Goal: Information Seeking & Learning: Learn about a topic

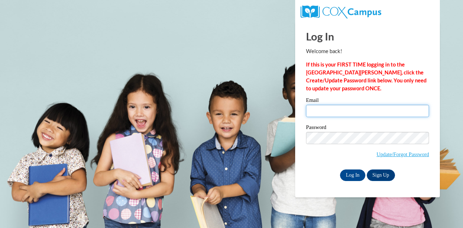
click at [361, 110] on input "Email" at bounding box center [367, 111] width 123 height 12
type input "[EMAIL_ADDRESS][DOMAIN_NAME]"
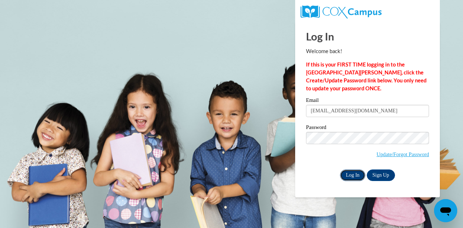
click at [353, 174] on input "Log In" at bounding box center [352, 175] width 25 height 12
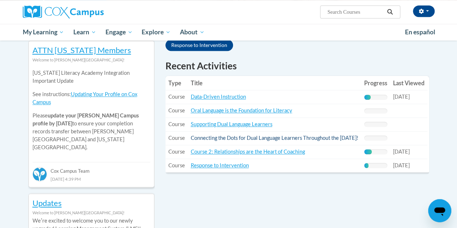
scroll to position [253, 0]
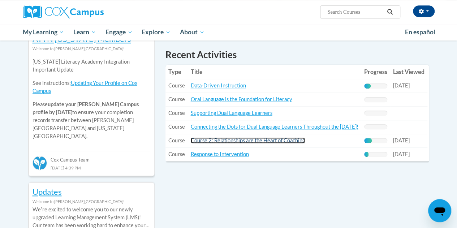
click at [275, 143] on link "Course 2: Relationships are the Heart of Coaching" at bounding box center [248, 140] width 114 height 6
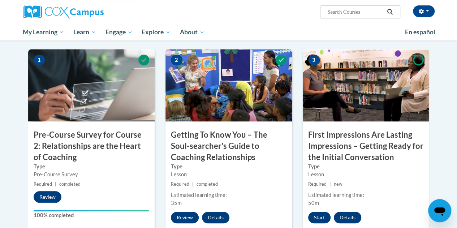
scroll to position [181, 0]
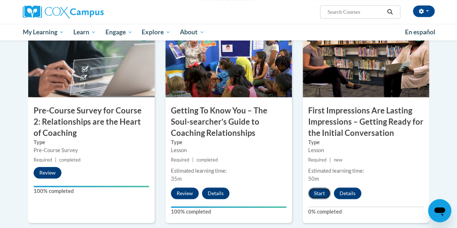
click at [319, 192] on button "Start" at bounding box center [319, 194] width 22 height 12
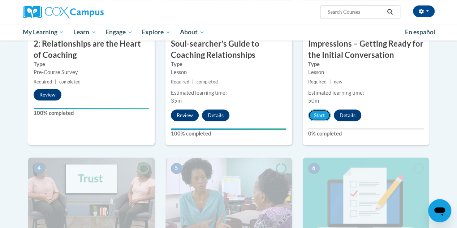
scroll to position [288, 0]
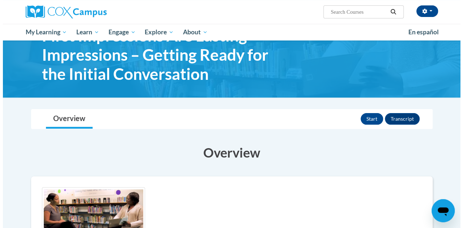
scroll to position [36, 0]
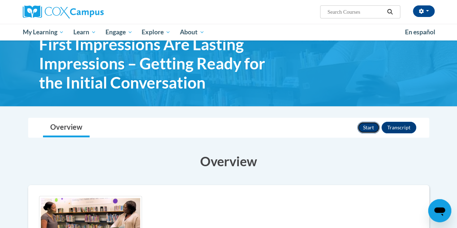
click at [366, 124] on button "Start" at bounding box center [368, 128] width 22 height 12
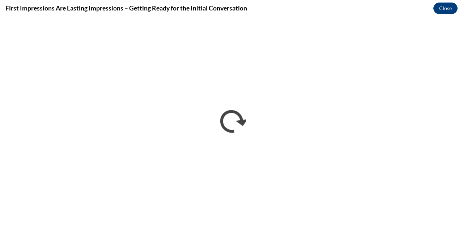
scroll to position [0, 0]
